Goal: Task Accomplishment & Management: Use online tool/utility

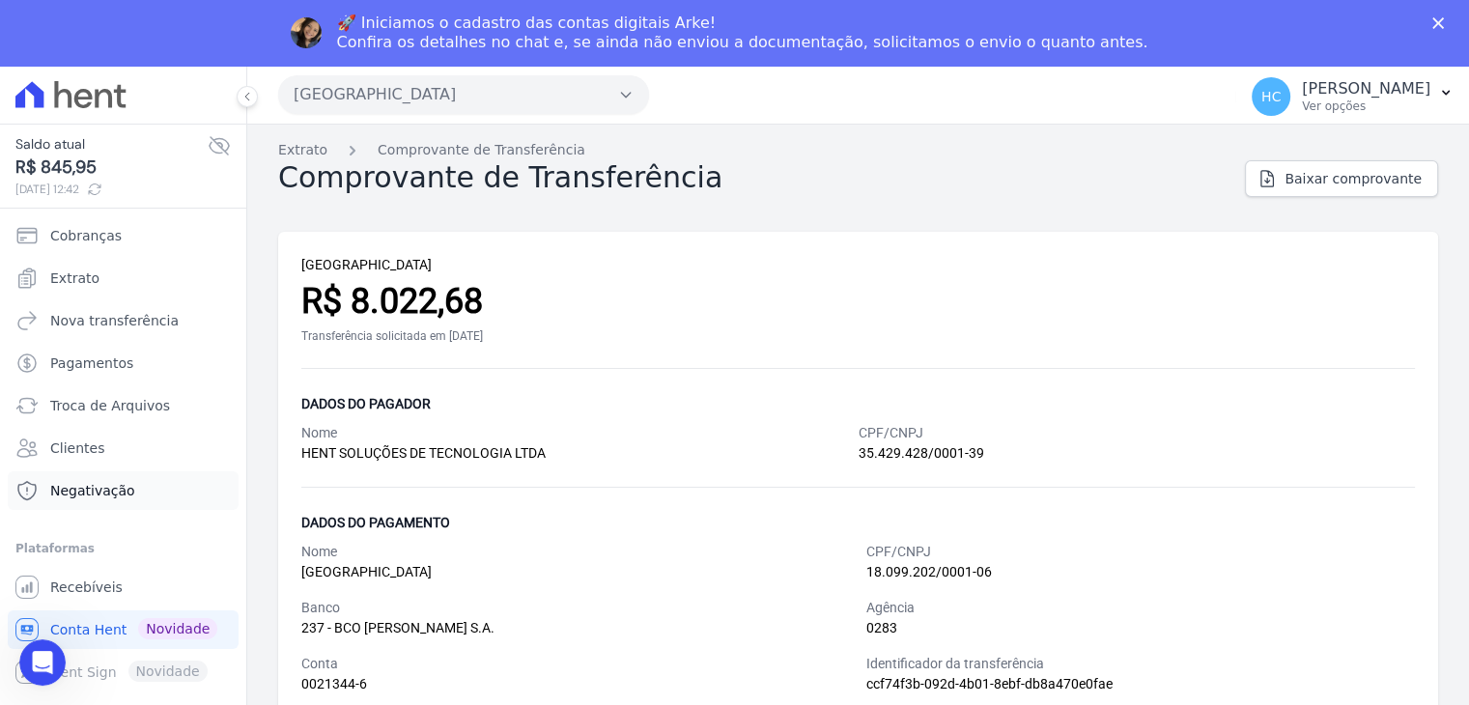
scroll to position [66, 0]
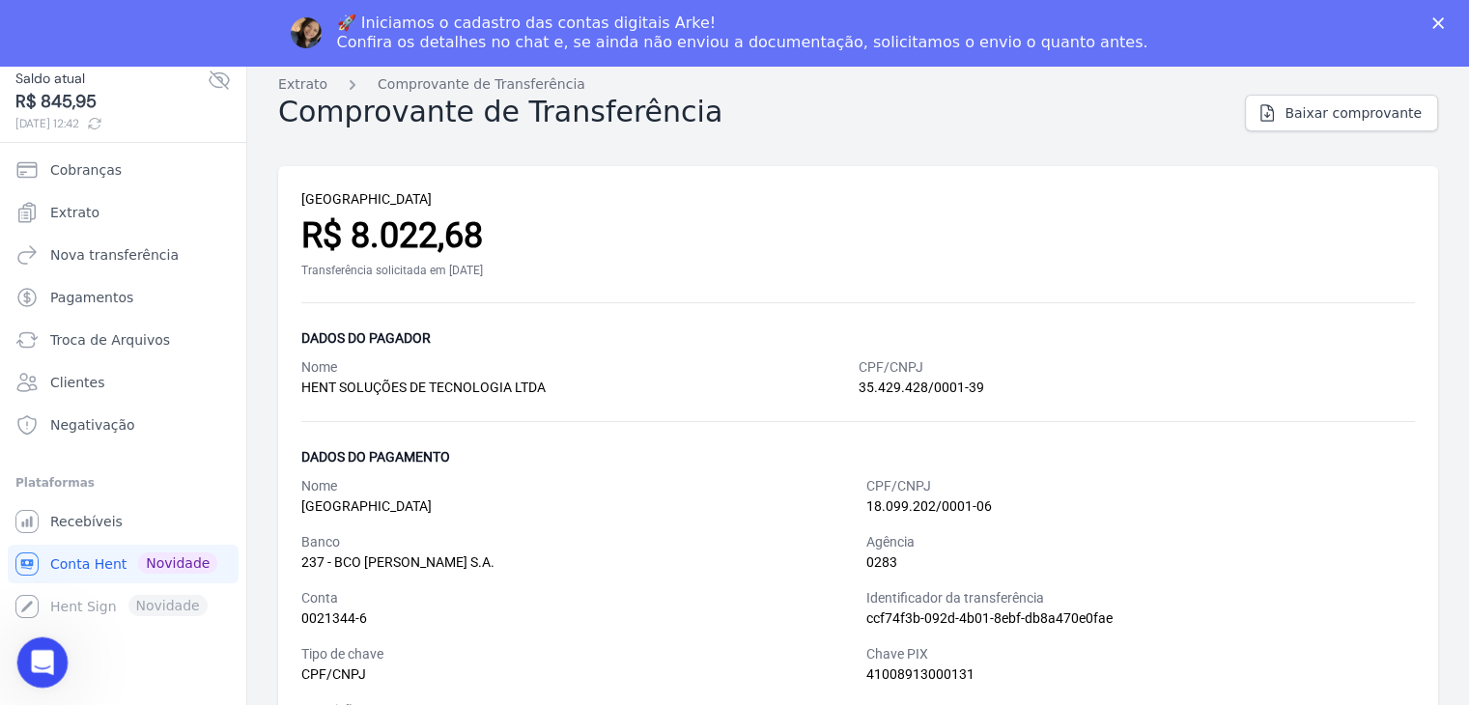
click at [37, 666] on icon "Abrir mensagem da Intercom" at bounding box center [40, 660] width 32 height 32
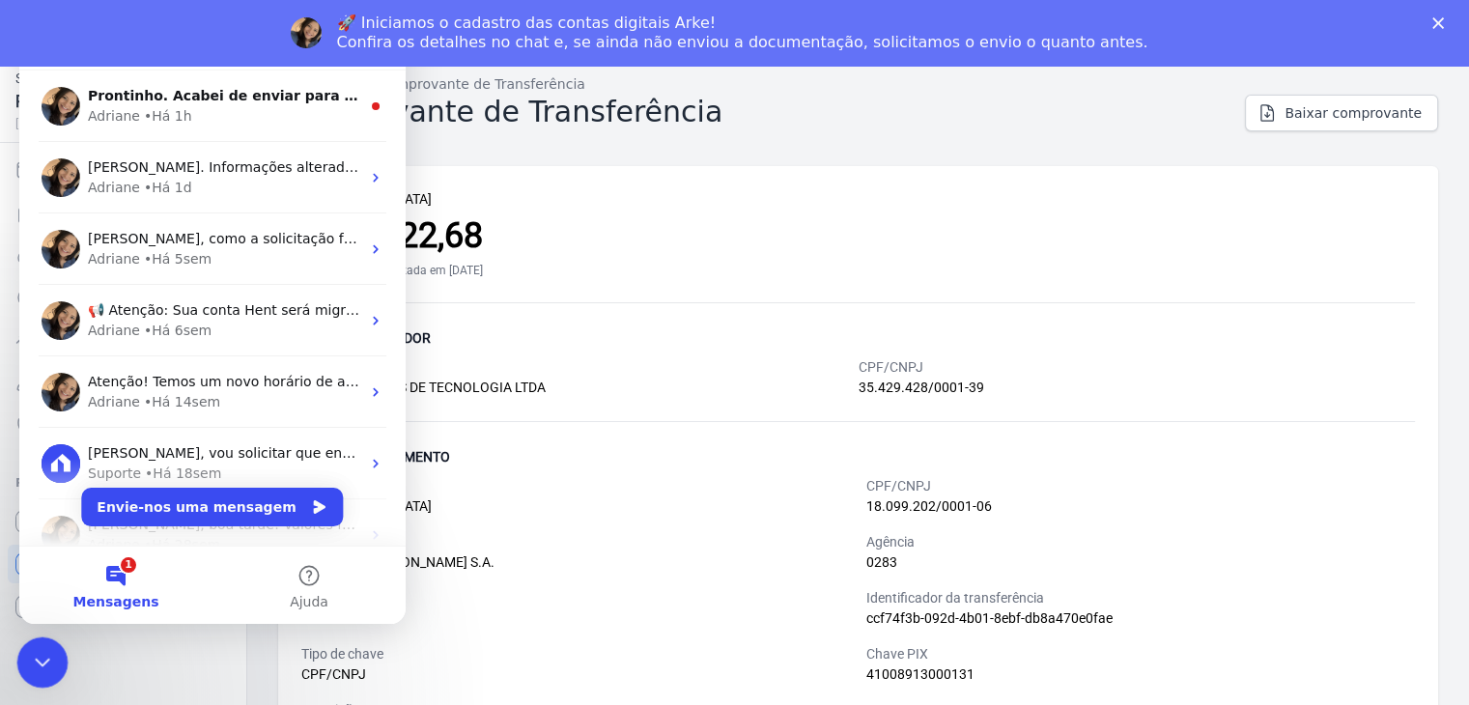
scroll to position [0, 0]
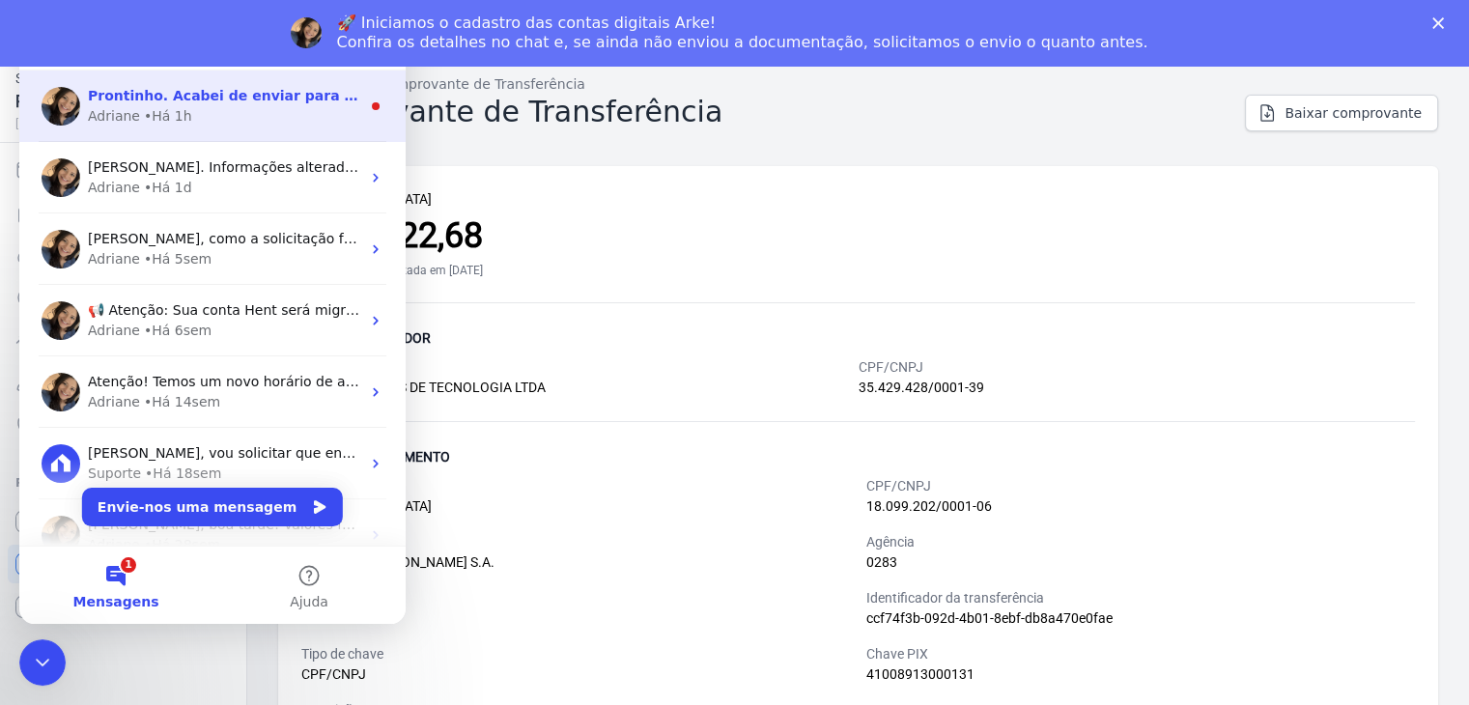
click at [210, 113] on div "Adriane • Há 1h" at bounding box center [224, 116] width 272 height 20
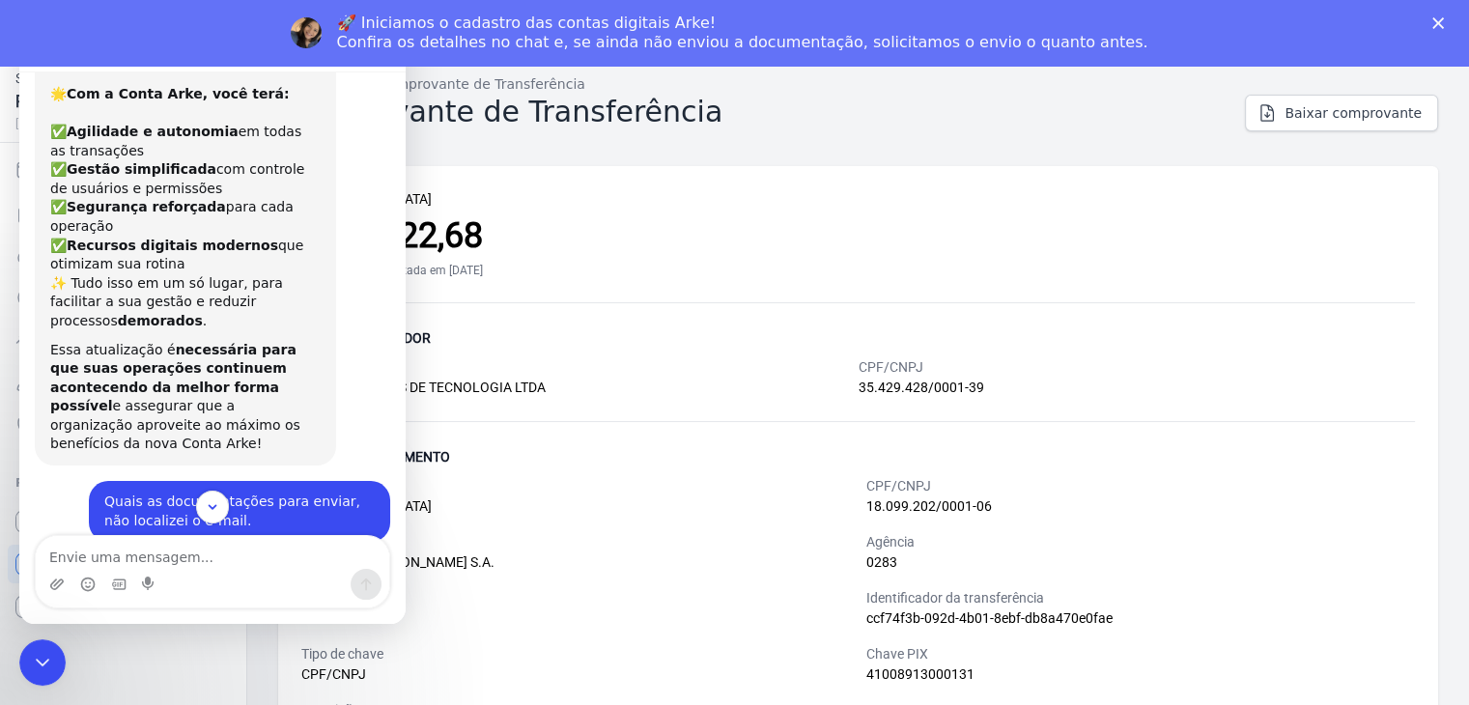
scroll to position [984, 0]
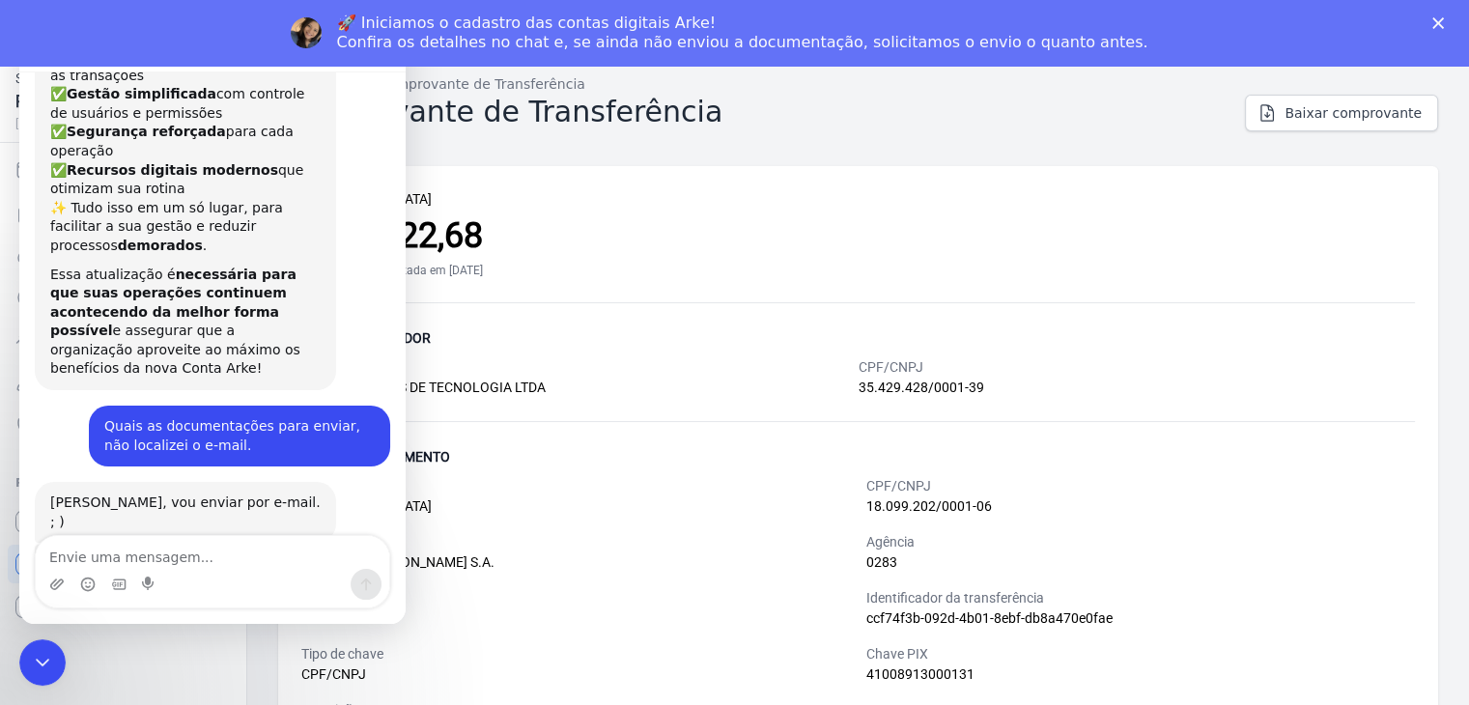
click at [195, 544] on textarea "Envie uma mensagem..." at bounding box center [212, 552] width 353 height 33
type textarea "Obrigado"
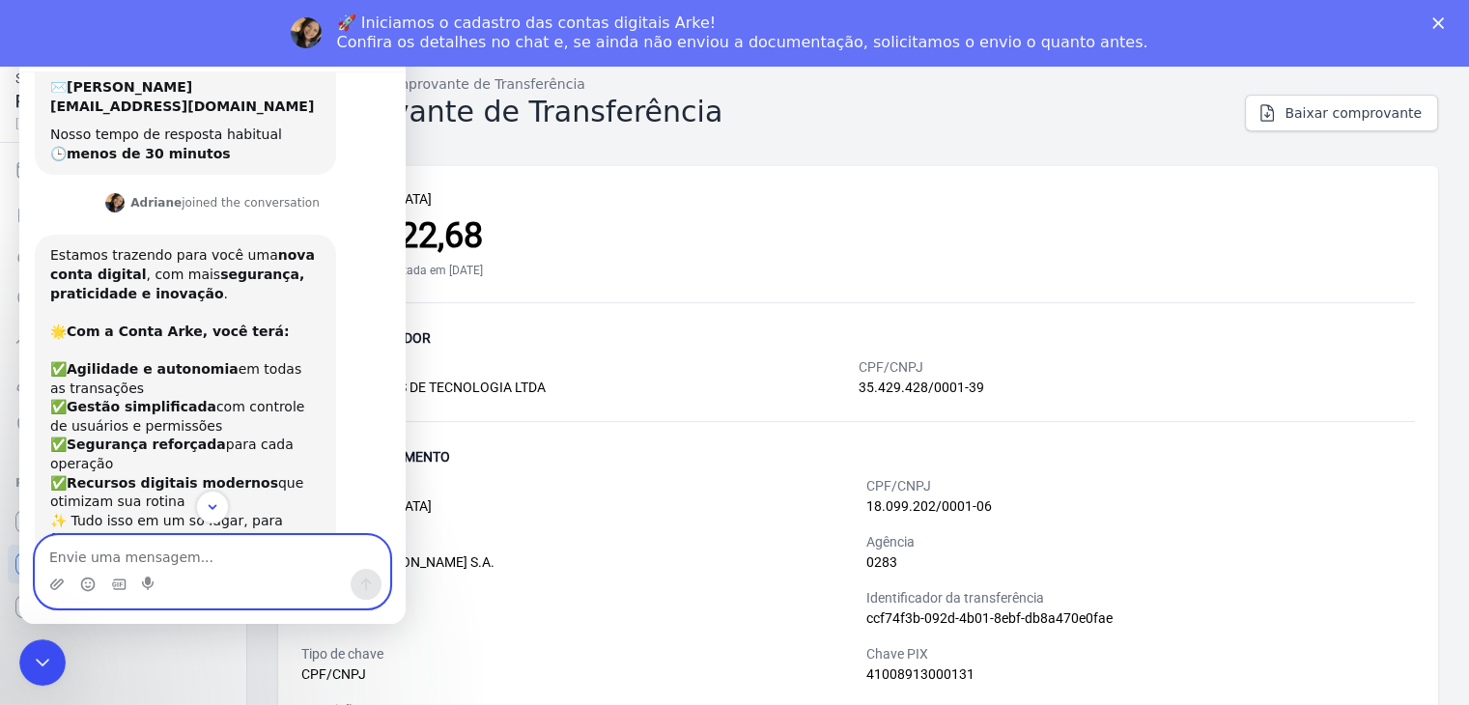
scroll to position [1041, 0]
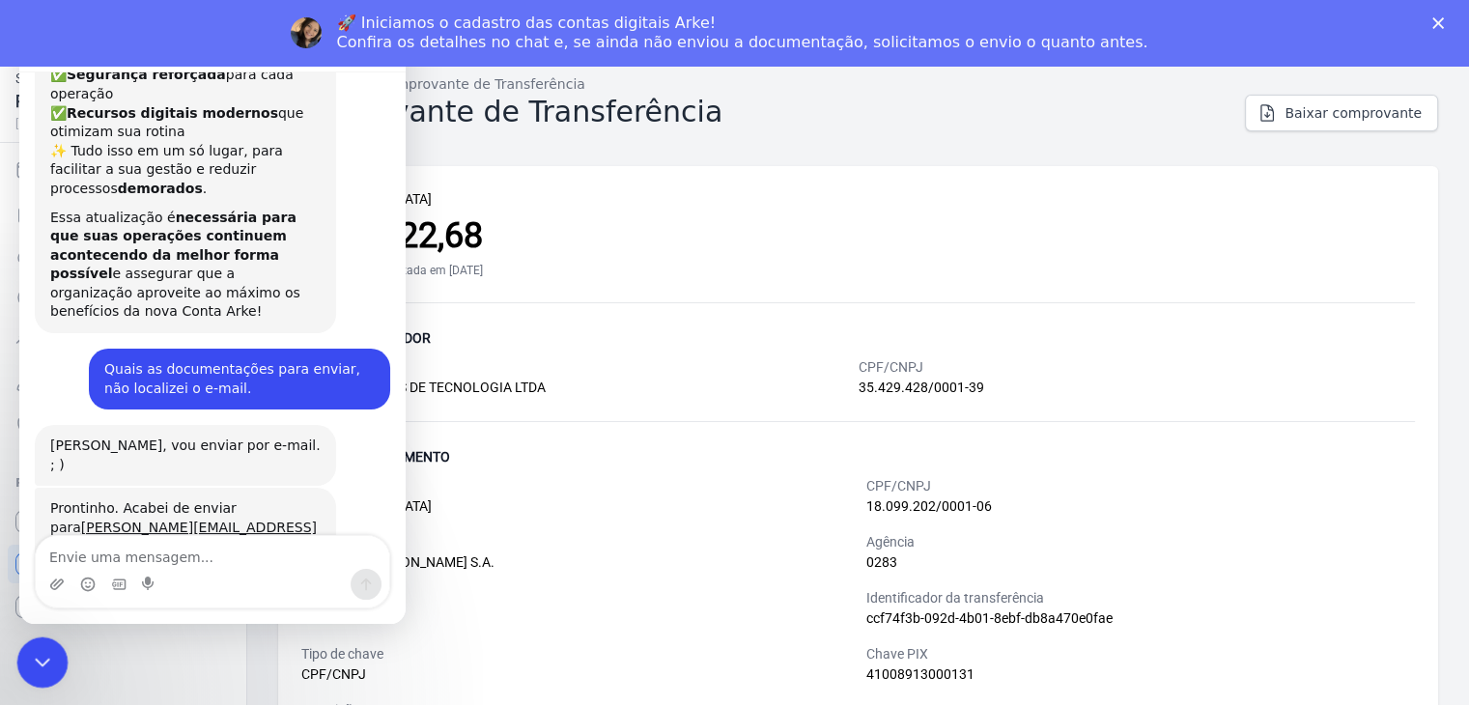
click at [41, 660] on icon "Fechar mensagem da Intercom" at bounding box center [39, 659] width 23 height 23
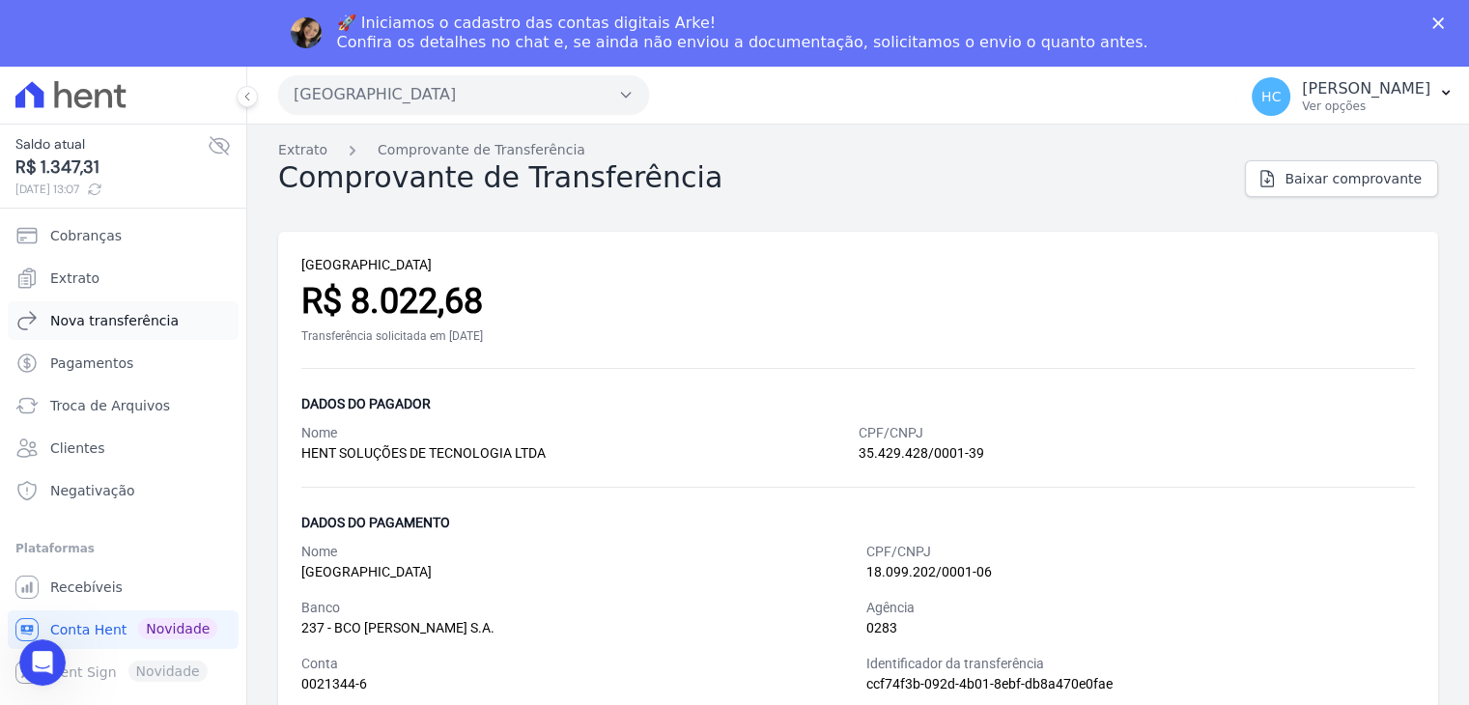
click at [87, 320] on span "Nova transferência" at bounding box center [114, 320] width 128 height 19
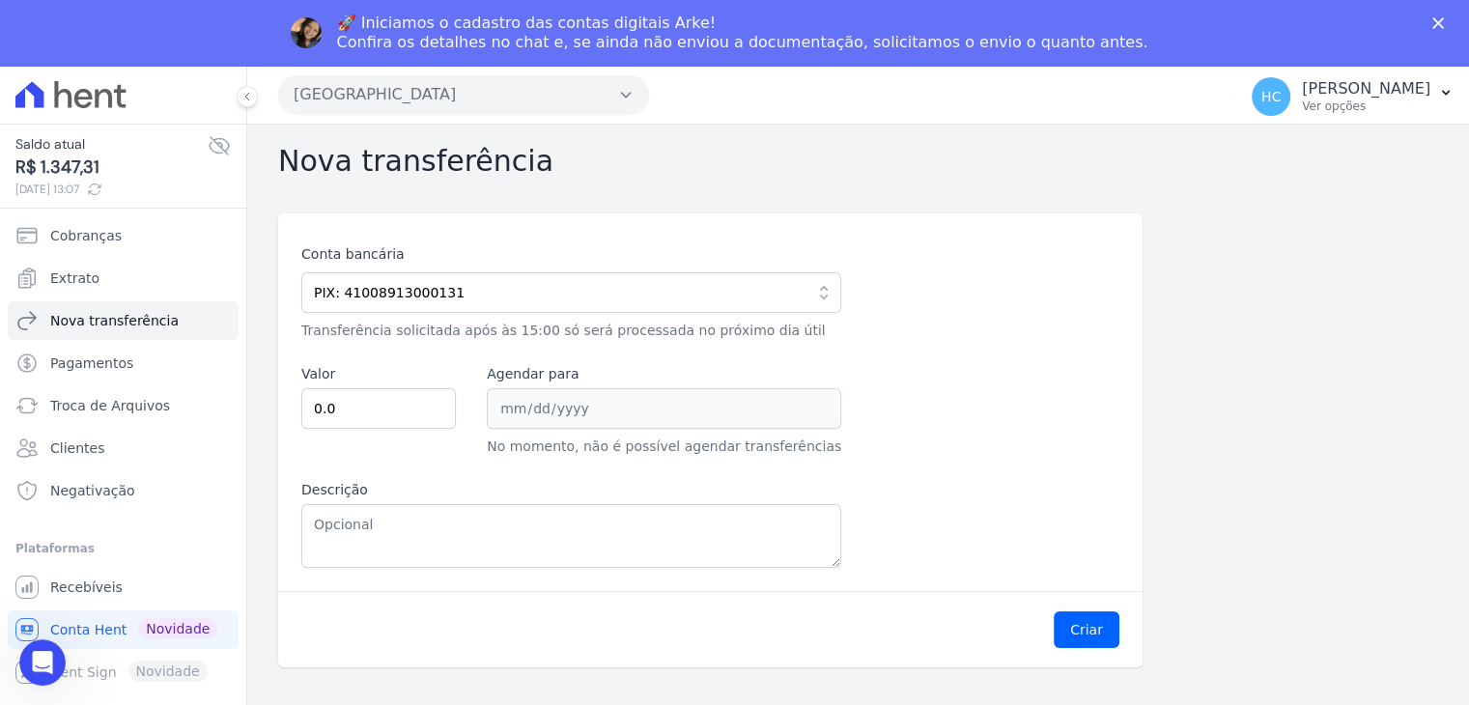
click at [71, 172] on span "R$ 1.347,31" at bounding box center [111, 168] width 192 height 26
copy span "1.347,31"
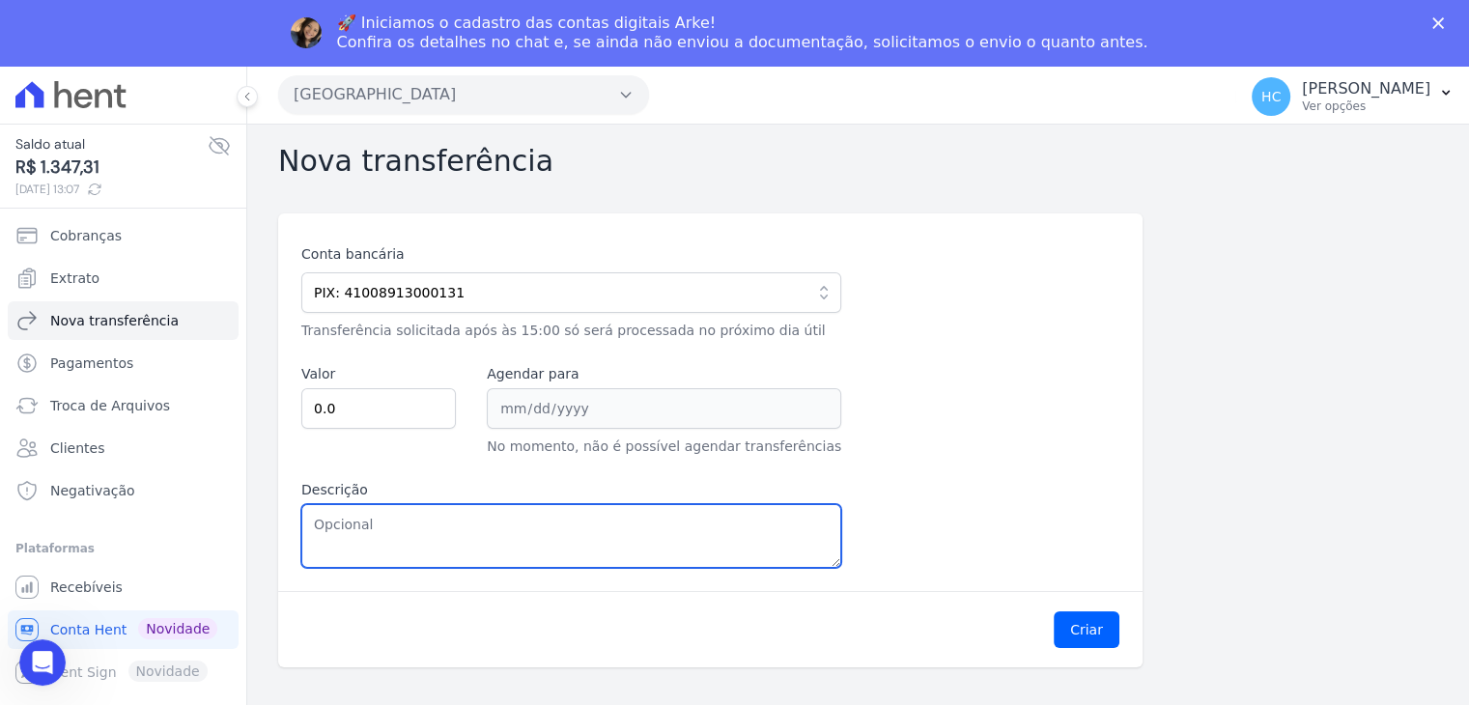
click at [414, 531] on textarea "Descrição" at bounding box center [571, 536] width 540 height 64
paste textarea "1.347,31"
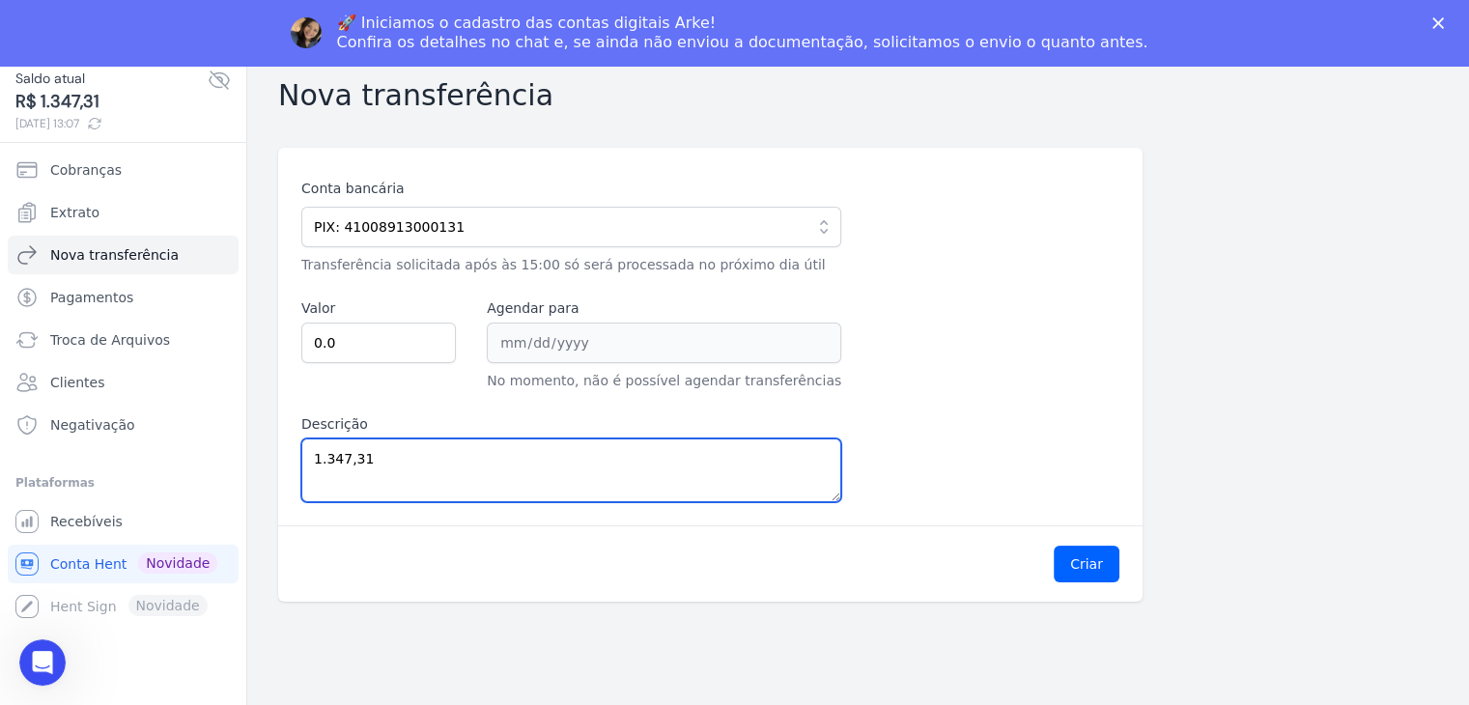
click at [326, 463] on textarea "1.347,31" at bounding box center [571, 470] width 540 height 64
click at [326, 463] on textarea "1347,31" at bounding box center [571, 470] width 540 height 64
type textarea "1347,31"
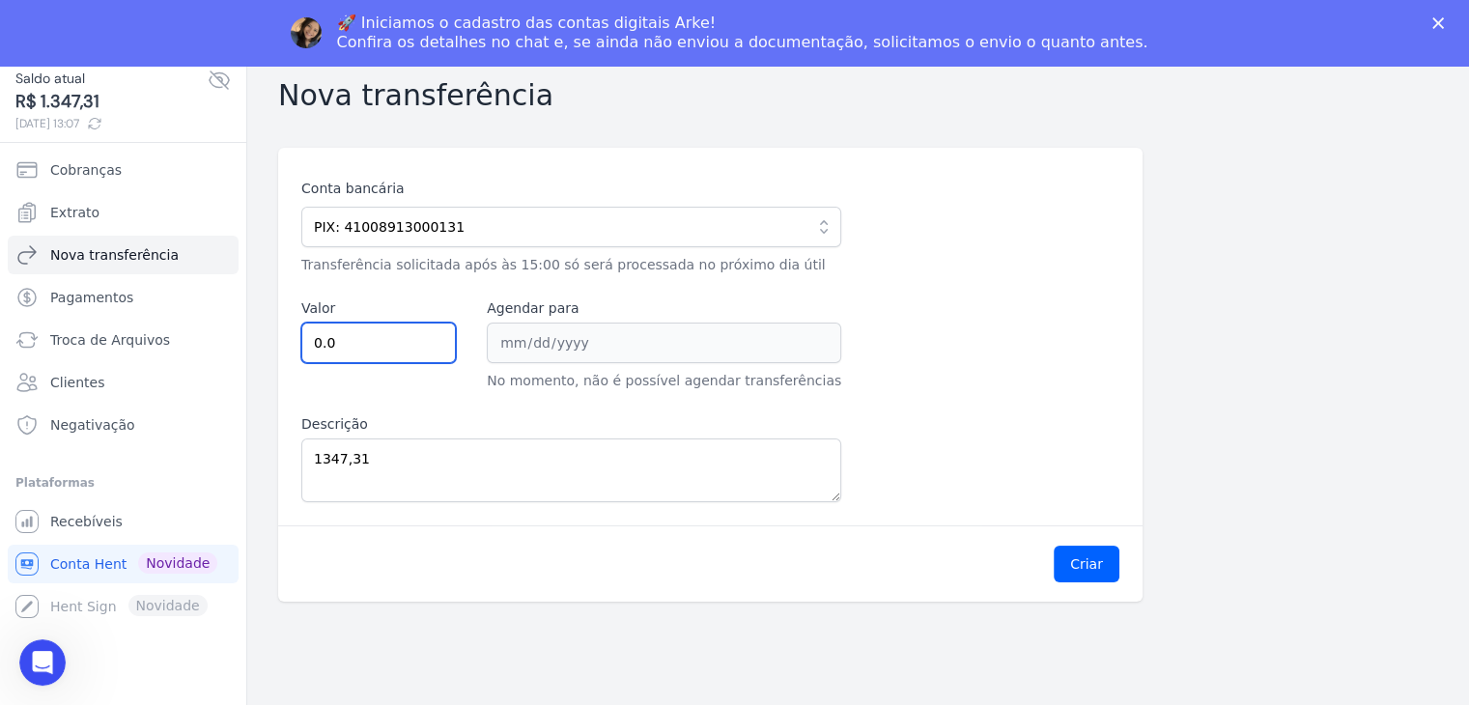
click at [379, 353] on input "0.0" at bounding box center [378, 343] width 155 height 41
paste input "1347.31"
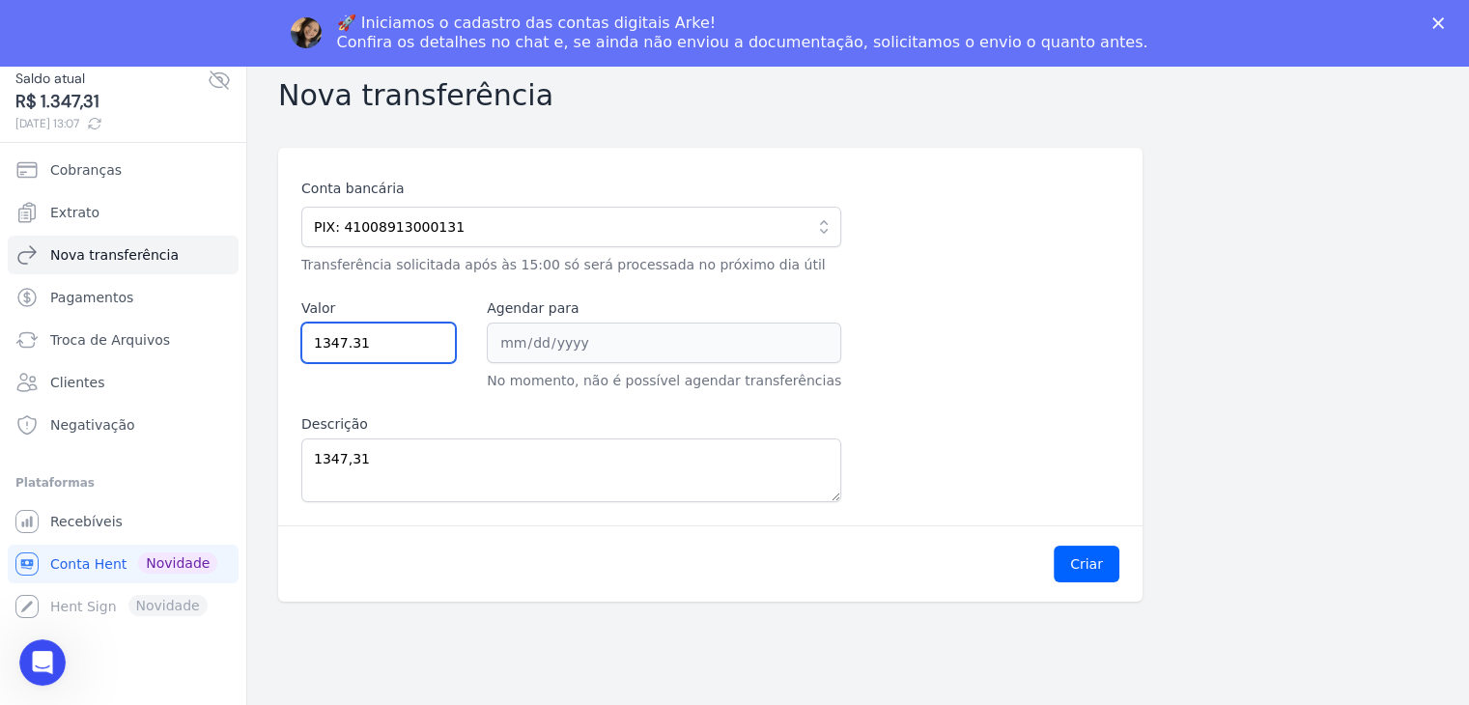
type input "1347.31"
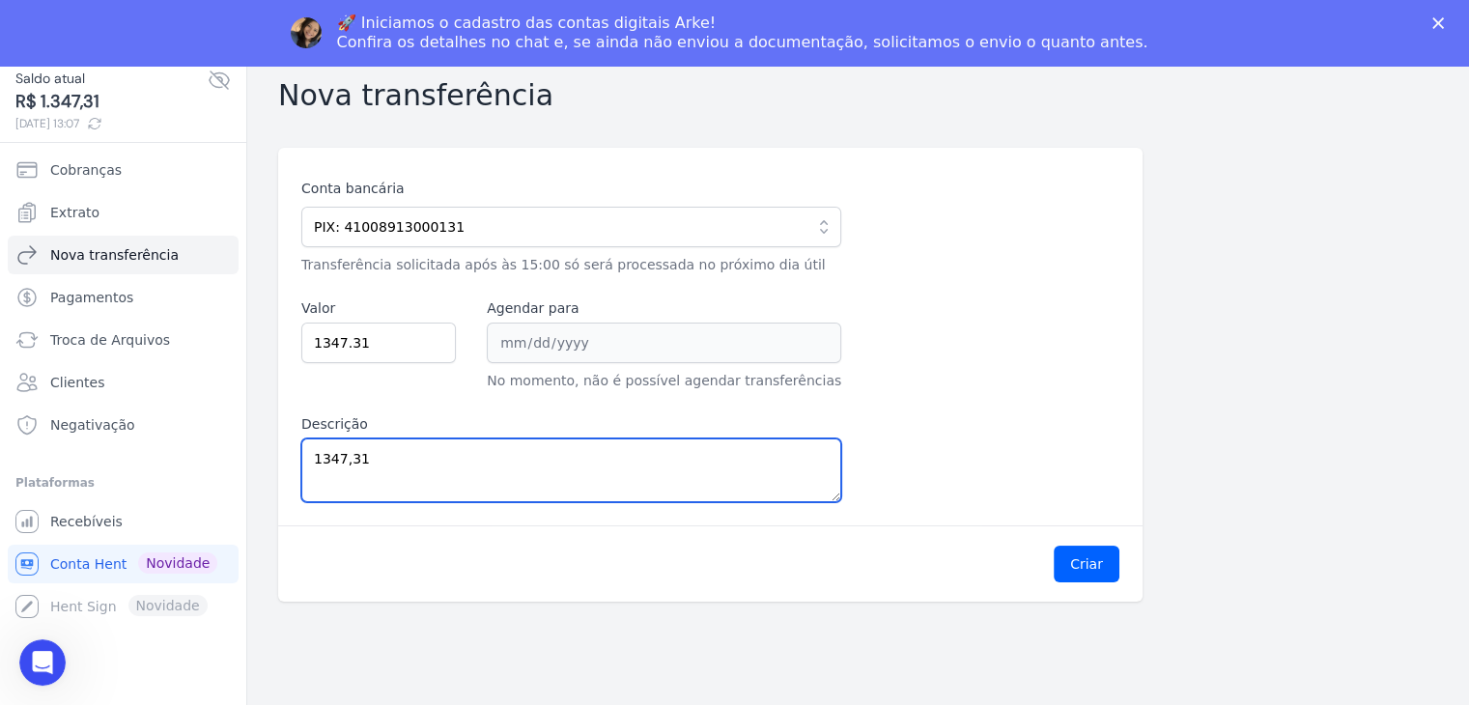
click at [422, 458] on textarea "1347,31" at bounding box center [571, 470] width 540 height 64
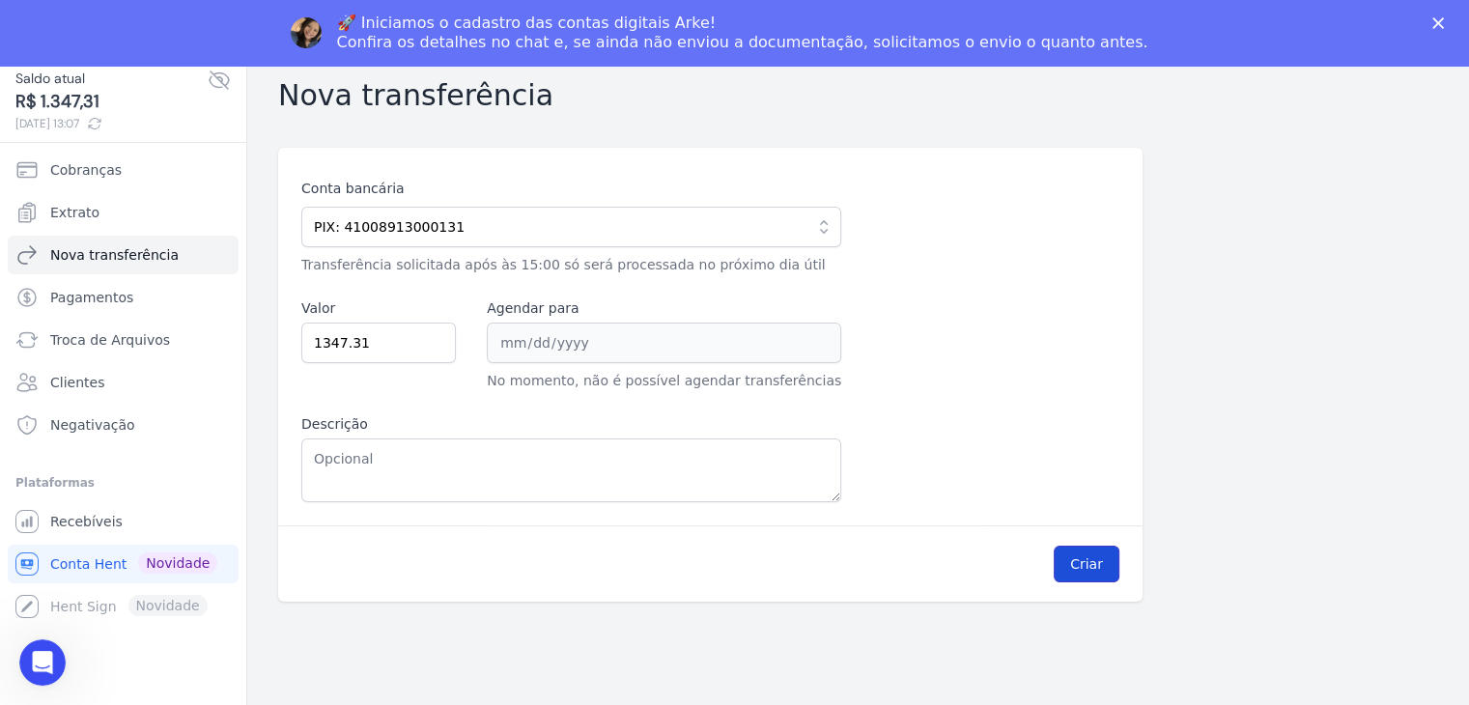
click at [1065, 561] on button "Criar" at bounding box center [1087, 564] width 66 height 37
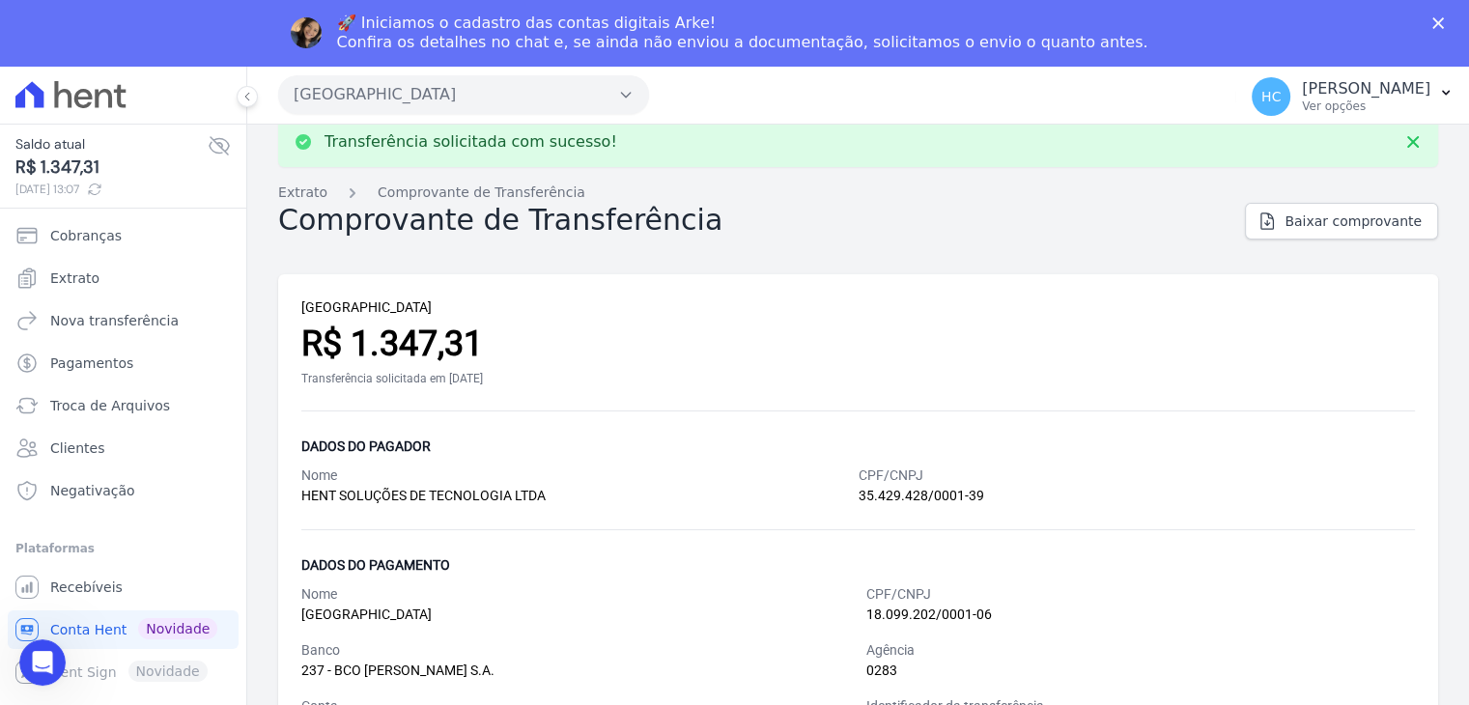
scroll to position [27, 0]
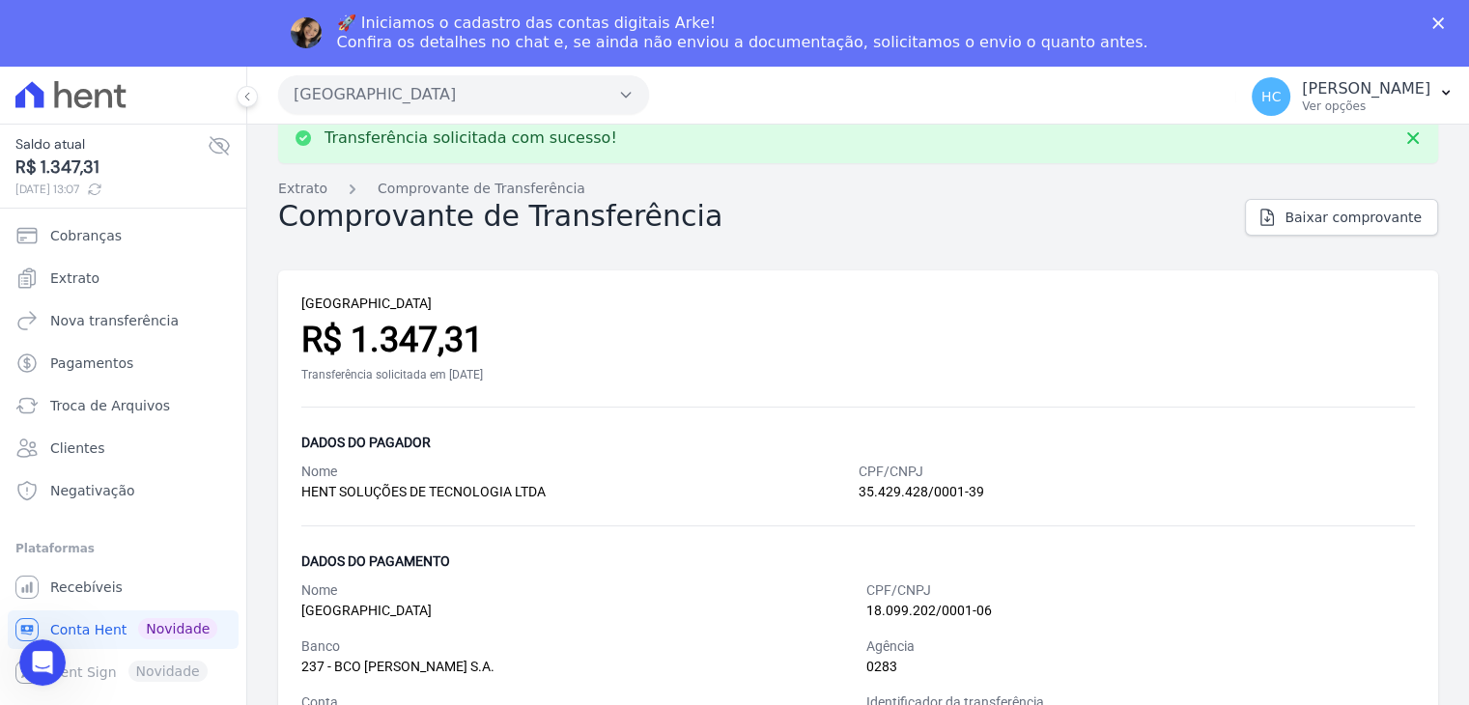
click at [403, 336] on div "R$ 1.347,31" at bounding box center [858, 340] width 1114 height 52
copy div "1.347,31"
click at [969, 386] on div "PARQUE CANDEIAS R$ 1.347,31 Transferência solicitada em 08/10/2025" at bounding box center [858, 351] width 1114 height 114
